Goal: Task Accomplishment & Management: Manage account settings

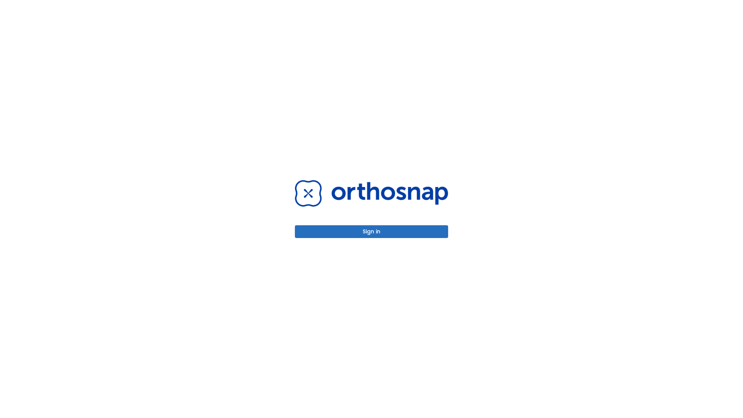
click at [372, 231] on button "Sign in" at bounding box center [371, 231] width 153 height 13
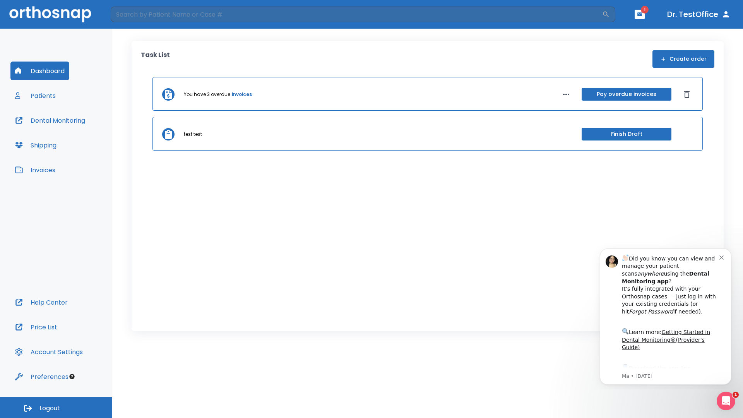
click at [56, 408] on span "Logout" at bounding box center [49, 408] width 21 height 9
